Goal: Task Accomplishment & Management: Use online tool/utility

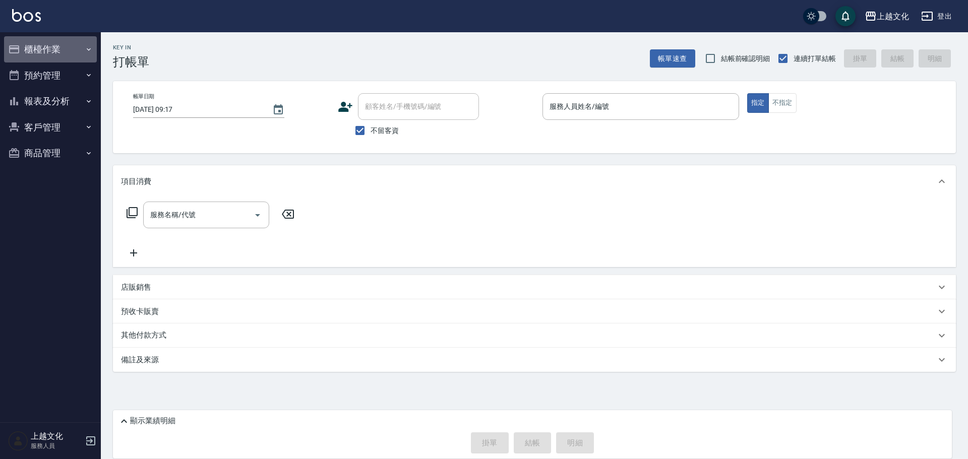
click at [40, 47] on button "櫃檯作業" at bounding box center [50, 49] width 93 height 26
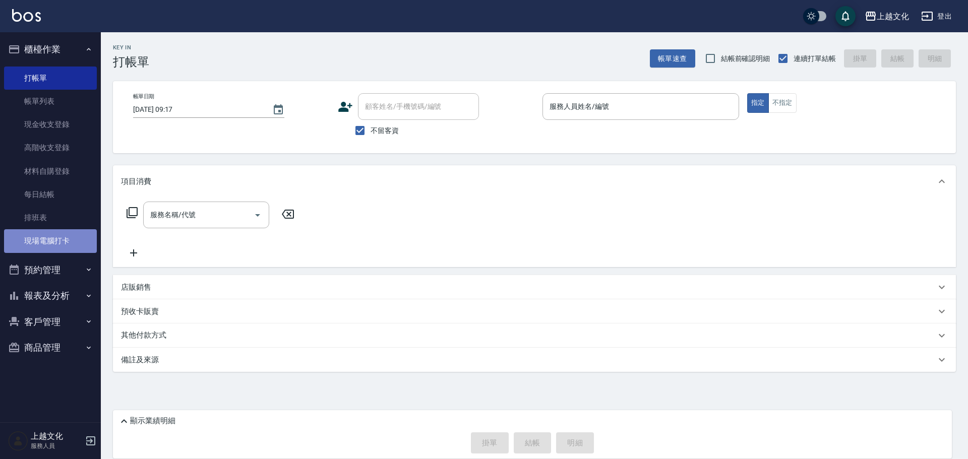
click at [85, 242] on link "現場電腦打卡" at bounding box center [50, 240] width 93 height 23
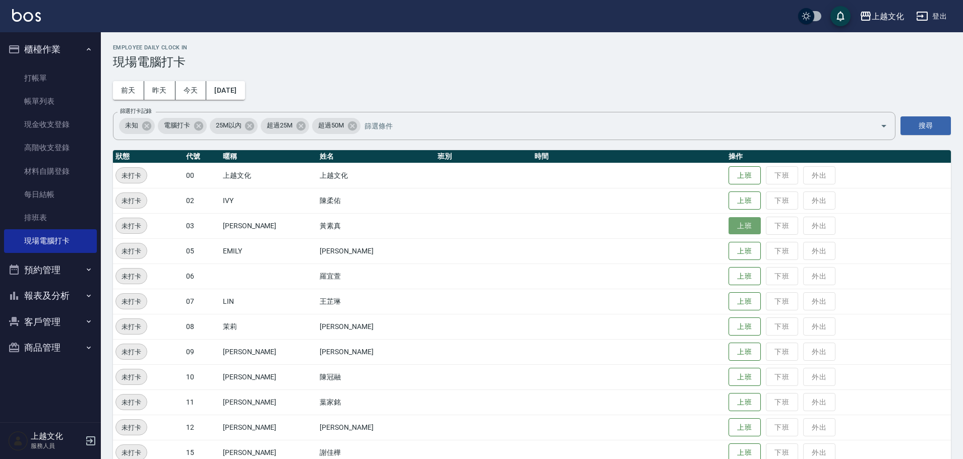
click at [734, 231] on button "上班" at bounding box center [744, 226] width 32 height 18
click at [732, 331] on button "上班" at bounding box center [744, 327] width 32 height 18
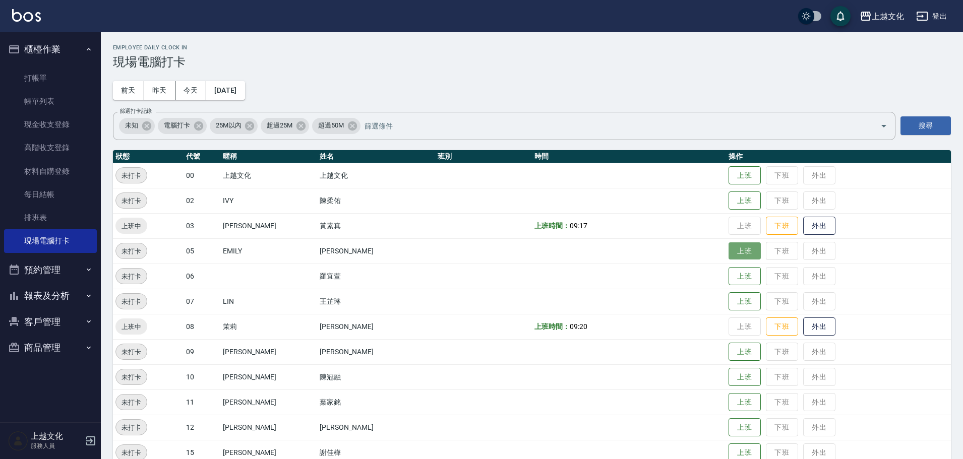
click at [735, 249] on button "上班" at bounding box center [744, 251] width 32 height 18
click at [732, 306] on button "上班" at bounding box center [744, 302] width 32 height 18
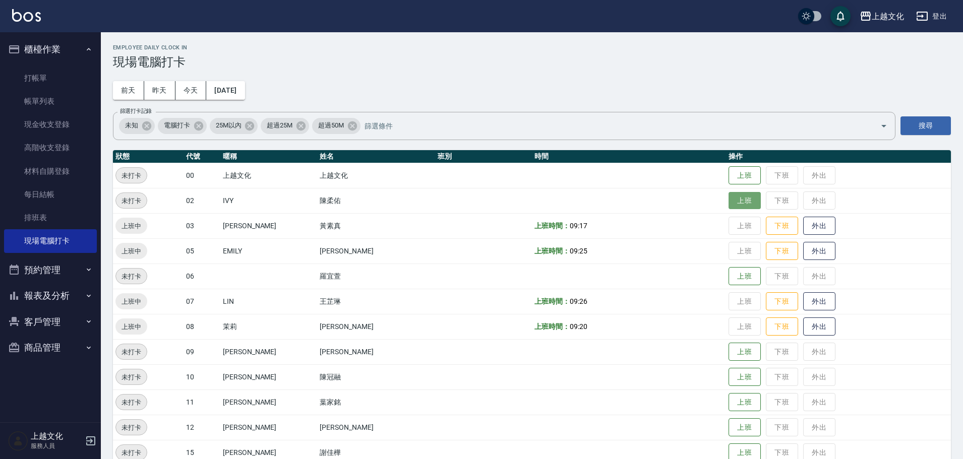
click at [740, 201] on button "上班" at bounding box center [744, 201] width 32 height 18
